Goal: Use online tool/utility: Utilize a website feature to perform a specific function

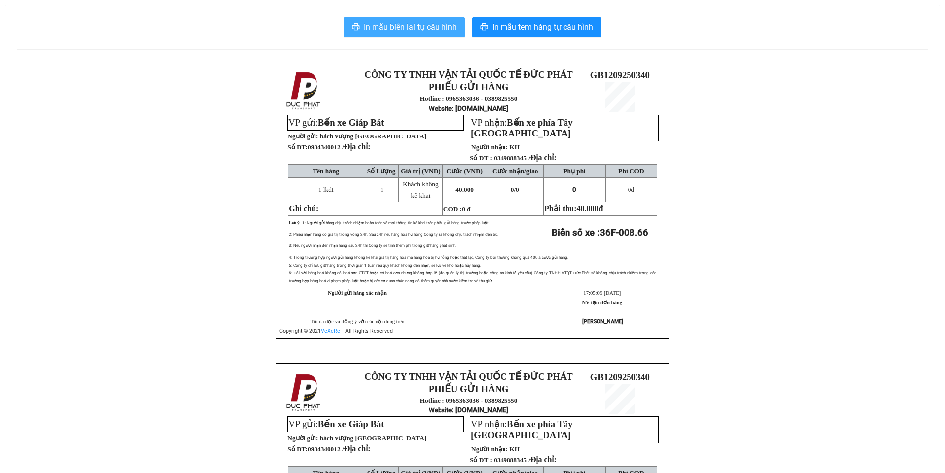
drag, startPoint x: 424, startPoint y: 24, endPoint x: 440, endPoint y: 16, distance: 17.7
click at [425, 24] on span "In mẫu biên lai tự cấu hình" at bounding box center [410, 27] width 93 height 12
click at [360, 30] on icon "printer" at bounding box center [356, 27] width 8 height 8
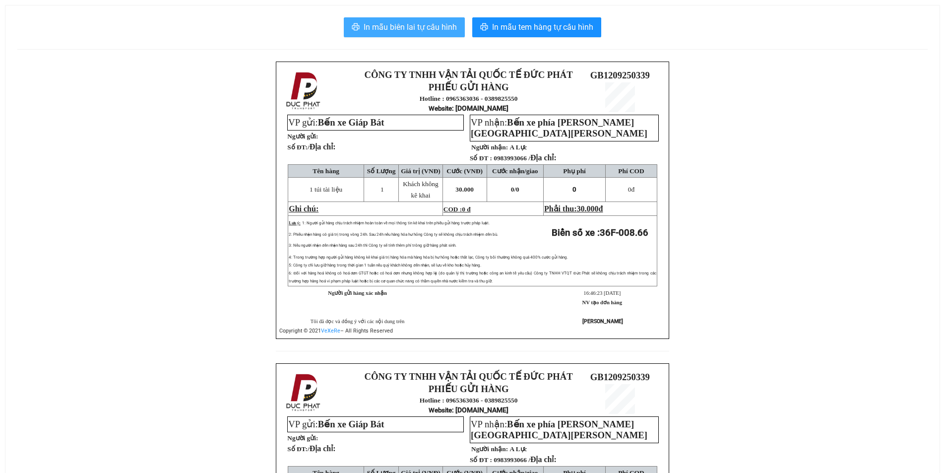
click at [399, 23] on span "In mẫu biên lai tự cấu hình" at bounding box center [410, 27] width 93 height 12
